Goal: Task Accomplishment & Management: Manage account settings

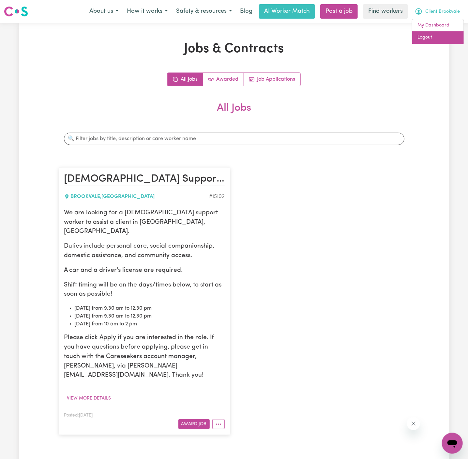
click at [444, 36] on link "Logout" at bounding box center [439, 37] width 52 height 12
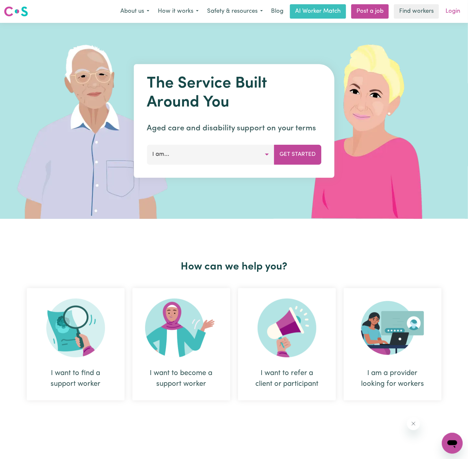
click at [454, 7] on link "Login" at bounding box center [453, 11] width 23 height 14
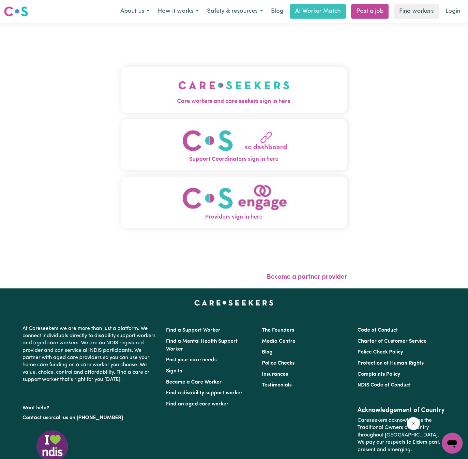
click at [222, 83] on img "Care workers and care seekers sign in here" at bounding box center [234, 85] width 111 height 24
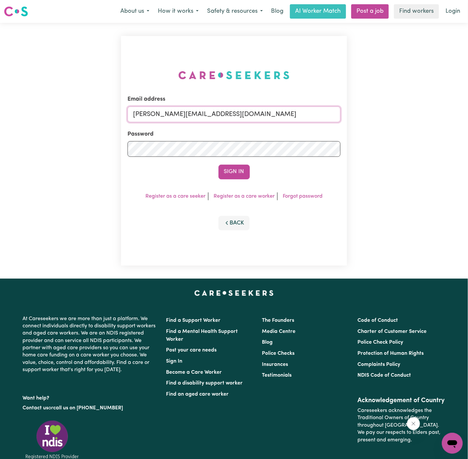
click at [241, 116] on input "[PERSON_NAME][EMAIL_ADDRESS][DOMAIN_NAME]" at bounding box center [234, 114] width 213 height 16
drag, startPoint x: 173, startPoint y: 117, endPoint x: 461, endPoint y: 117, distance: 288.2
click at [461, 117] on div "Email address [EMAIL_ADDRESS][DOMAIN_NAME] Password Sign In Register as a care …" at bounding box center [234, 151] width 468 height 256
type input "superuser~[EMAIL_ADDRESS][DOMAIN_NAME]"
click at [219, 164] on button "Sign In" at bounding box center [234, 171] width 31 height 14
